Goal: Information Seeking & Learning: Learn about a topic

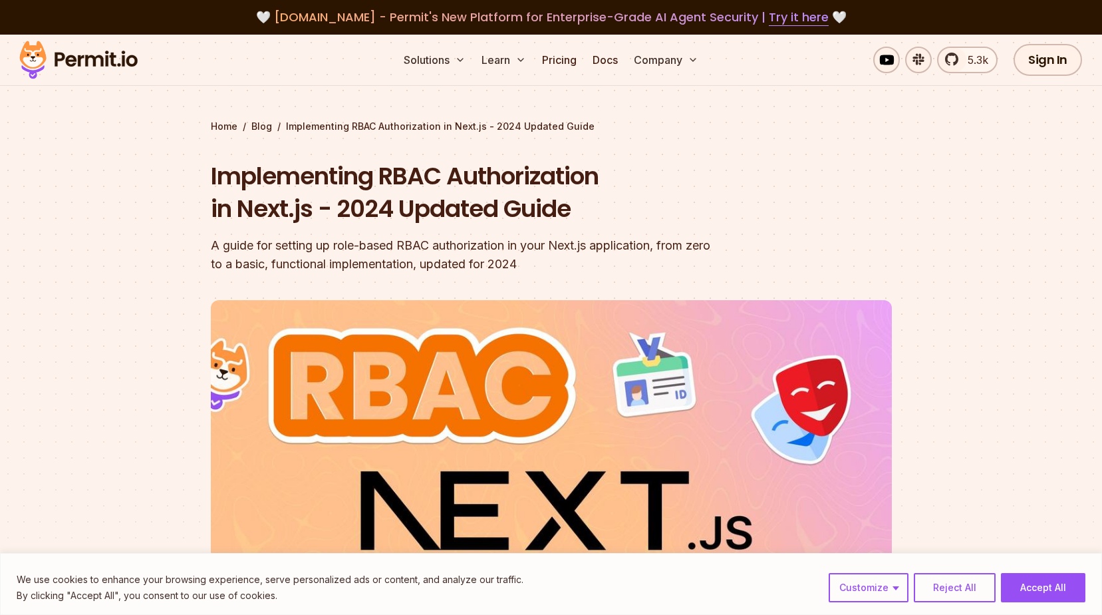
scroll to position [399, 0]
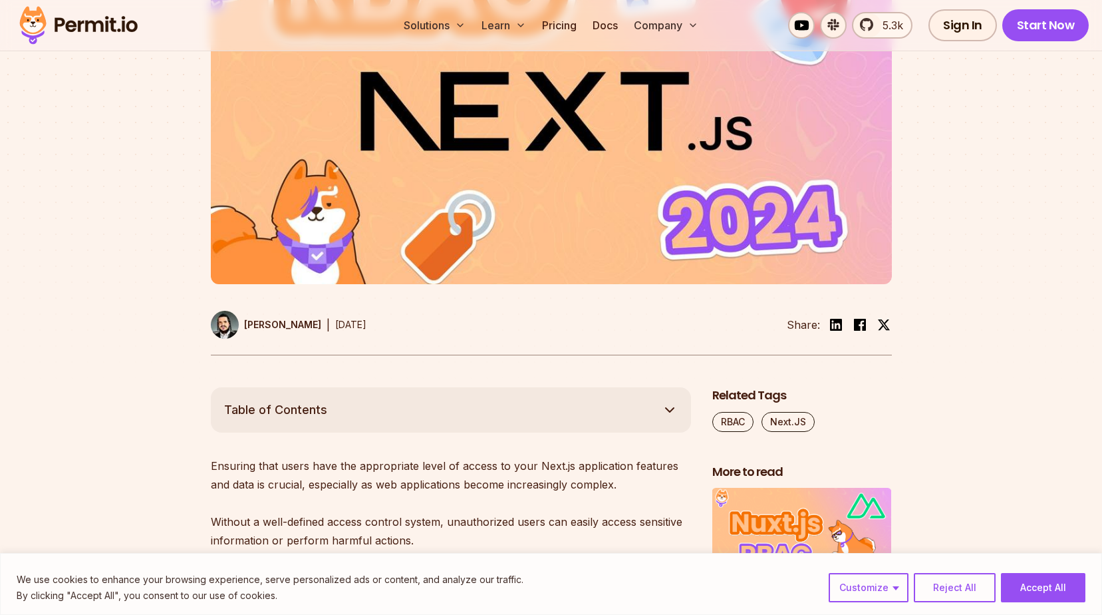
click at [1070, 603] on div "We use cookies to enhance your browsing experience, serve personalized ads or c…" at bounding box center [551, 584] width 1102 height 62
click at [1058, 590] on button "Accept All" at bounding box center [1043, 587] width 84 height 29
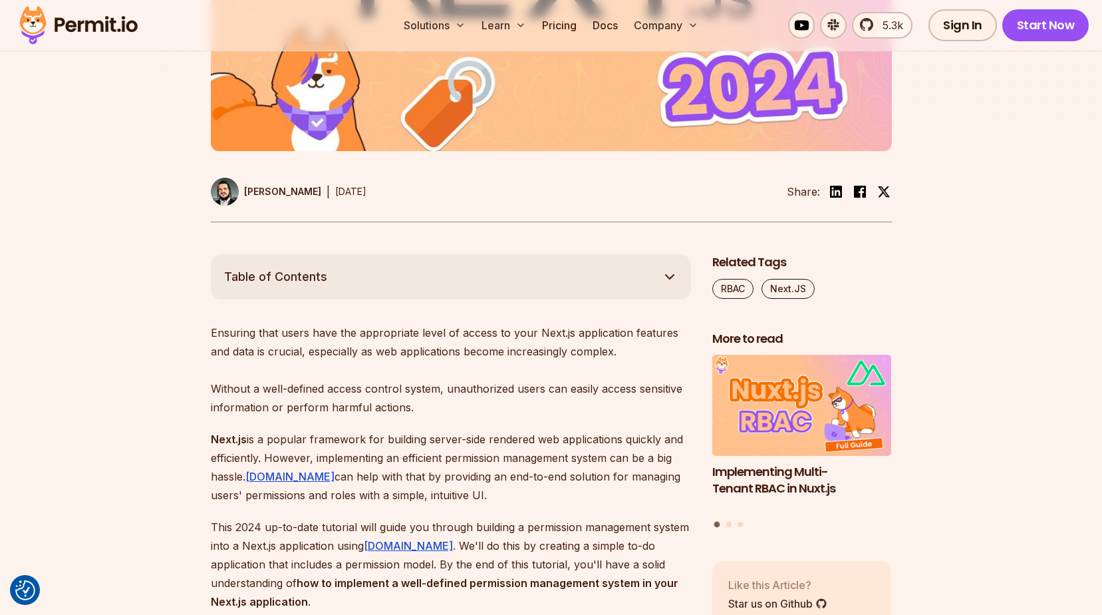
scroll to position [665, 0]
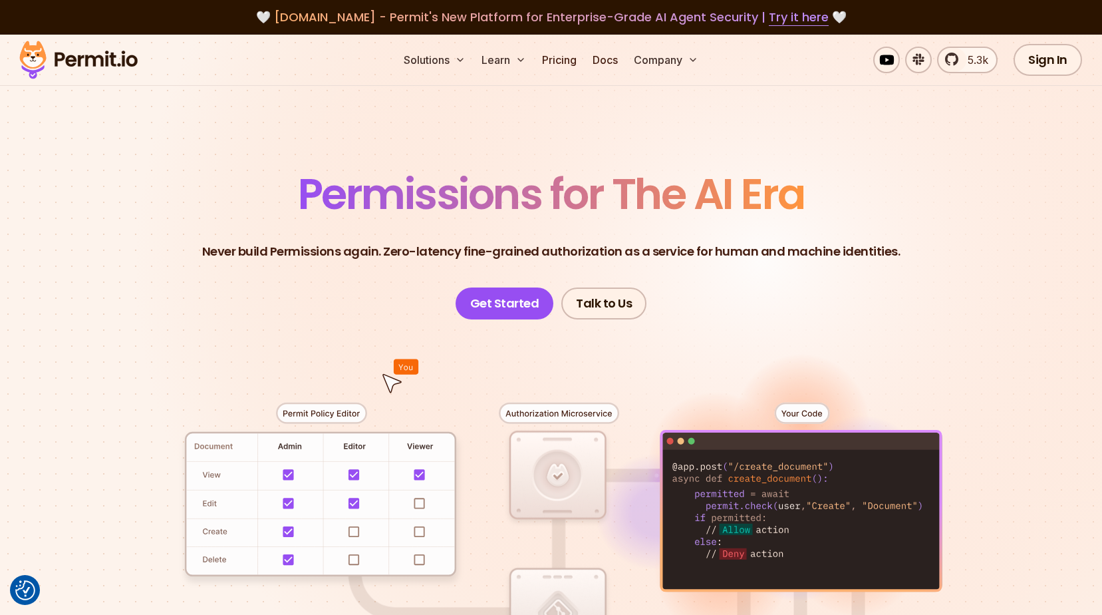
click at [547, 202] on span "Permissions for The AI Era" at bounding box center [551, 193] width 507 height 59
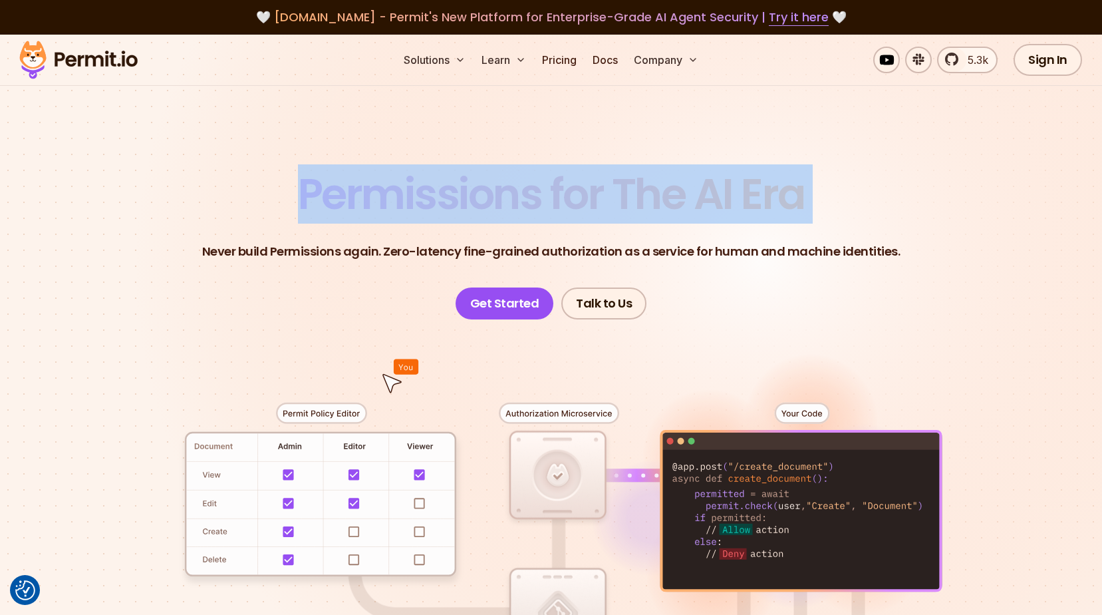
click at [547, 202] on span "Permissions for The AI Era" at bounding box center [551, 193] width 507 height 59
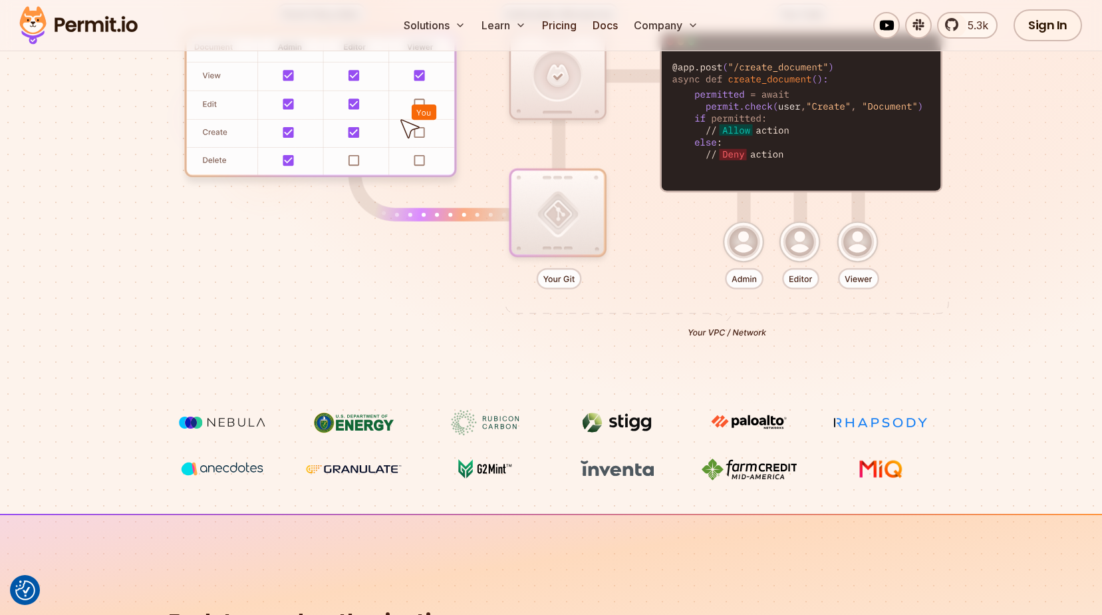
scroll to position [266, 0]
